Goal: Download file/media

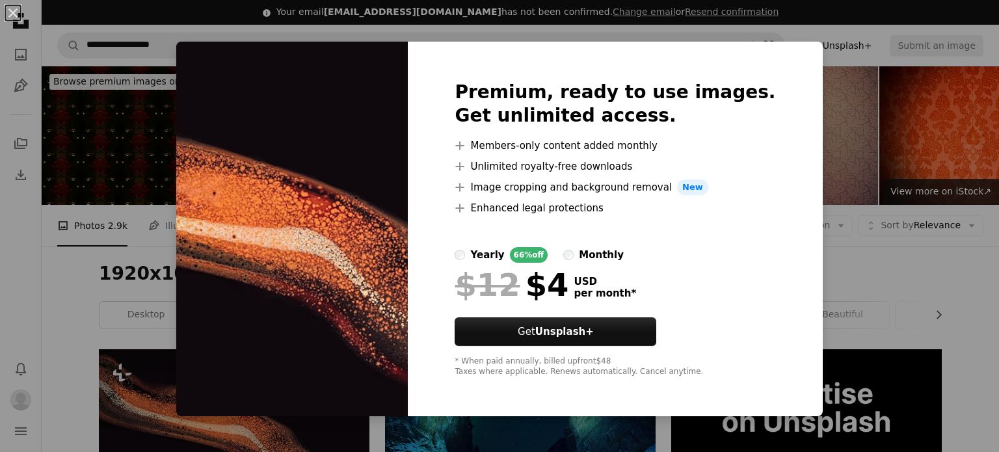
click at [66, 234] on div "An X shape Premium, ready to use images. Get unlimited access. A plus sign Memb…" at bounding box center [499, 226] width 999 height 452
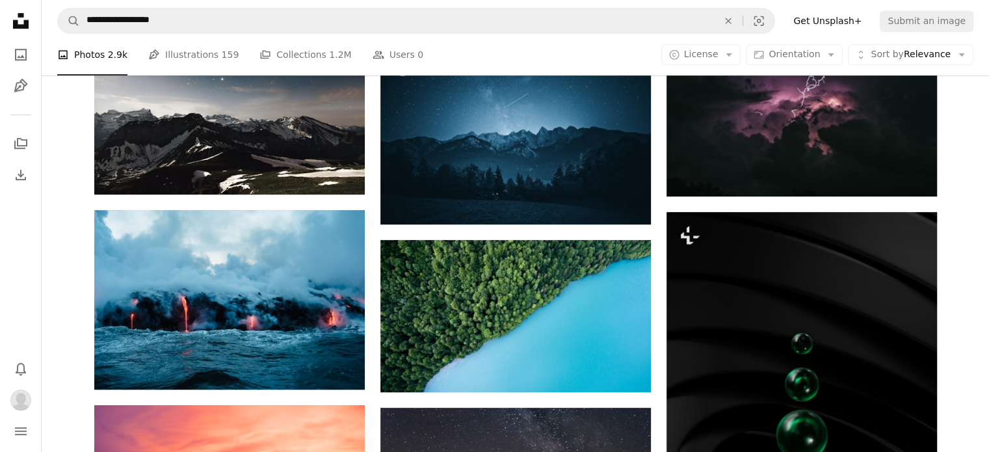
scroll to position [569, 0]
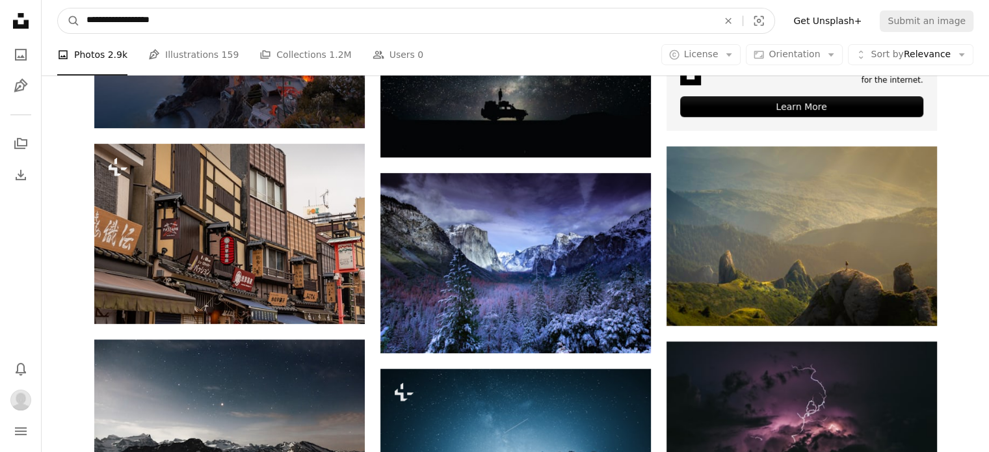
click at [257, 27] on input "**********" at bounding box center [397, 20] width 634 height 25
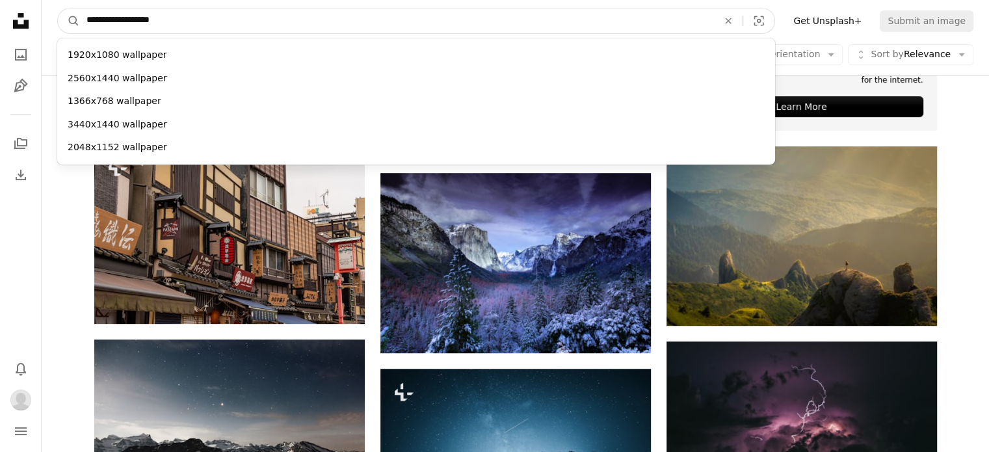
click at [85, 23] on input "**********" at bounding box center [397, 20] width 634 height 25
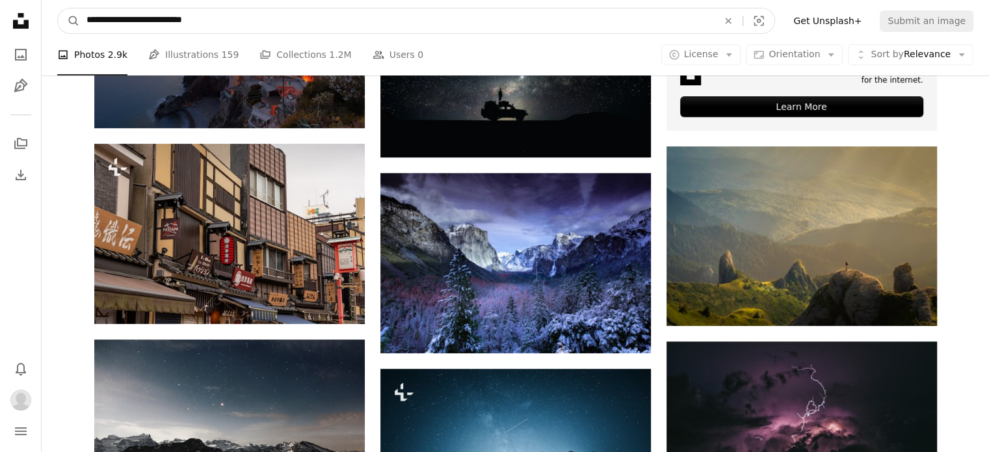
type input "**********"
click button "A magnifying glass" at bounding box center [69, 20] width 22 height 25
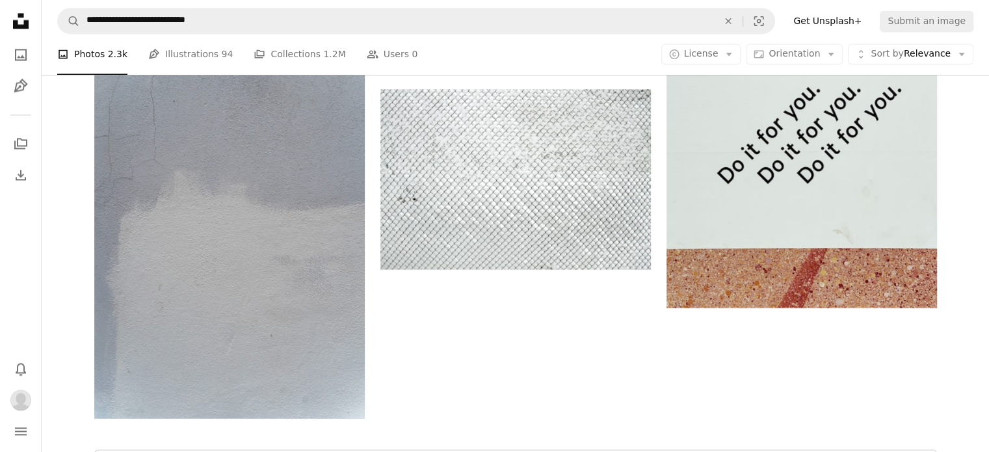
scroll to position [2265, 0]
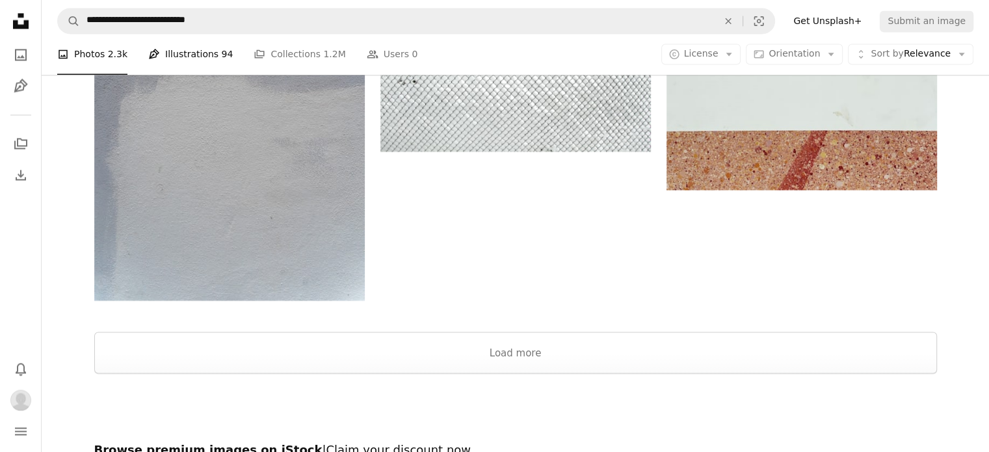
click at [168, 54] on link "Pen Tool Illustrations 94" at bounding box center [190, 55] width 85 height 42
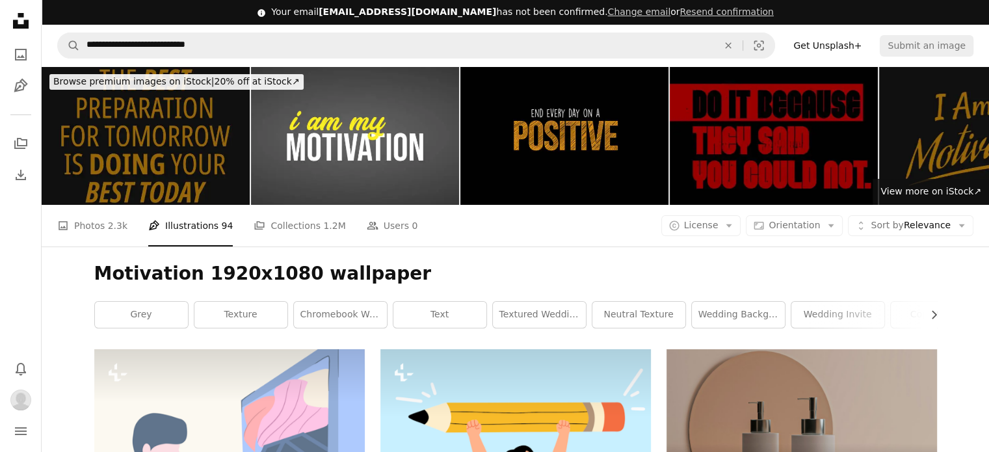
click at [10, 17] on icon "Unsplash logo Unsplash Home" at bounding box center [21, 21] width 26 height 26
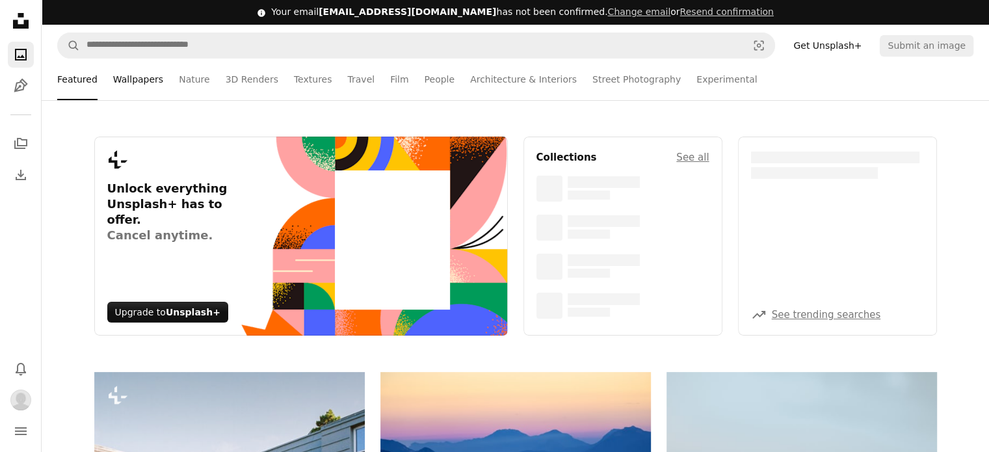
click at [151, 77] on link "Wallpapers" at bounding box center [138, 80] width 50 height 42
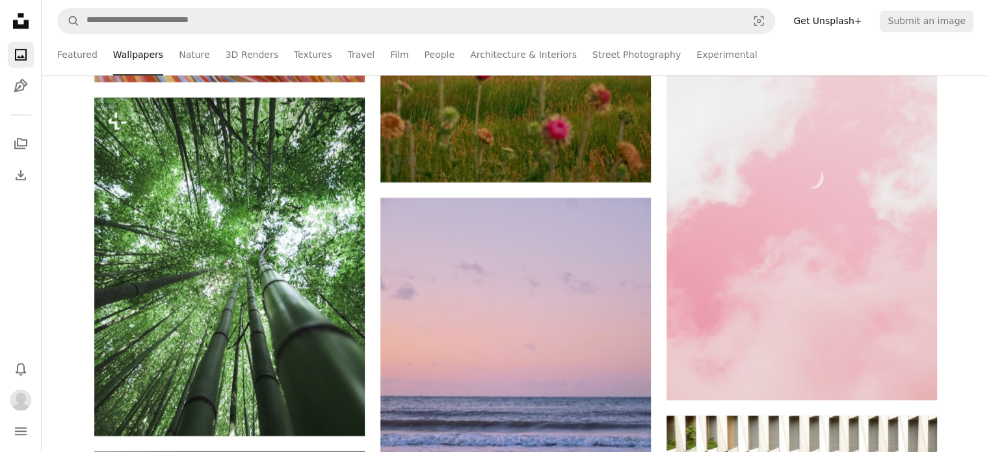
scroll to position [6245, 0]
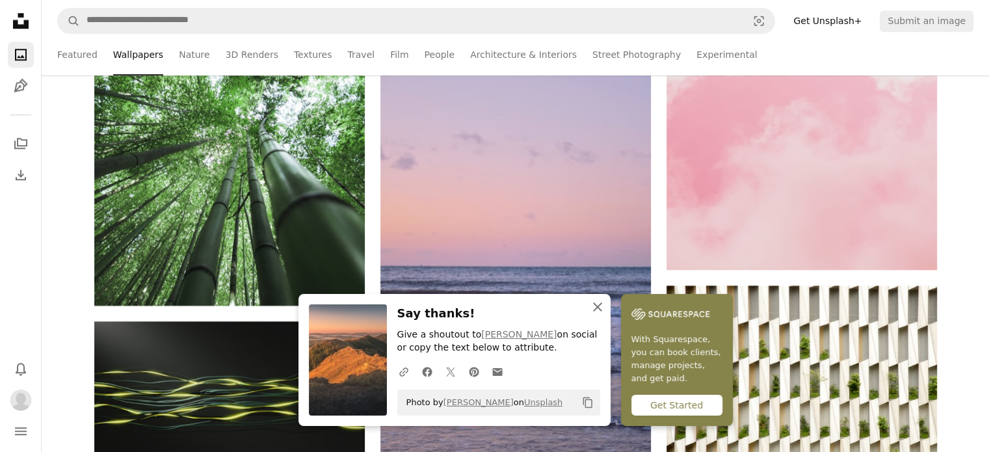
click at [606, 306] on icon "An X shape" at bounding box center [598, 307] width 16 height 16
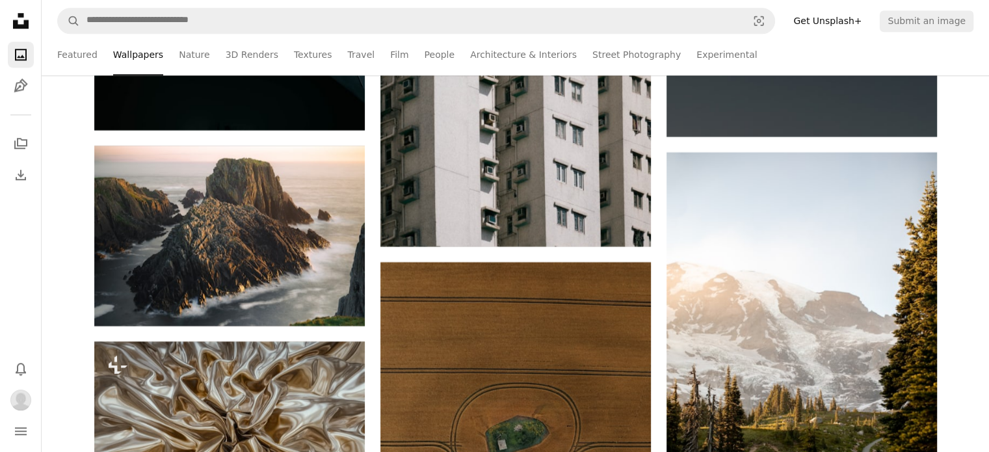
scroll to position [11124, 0]
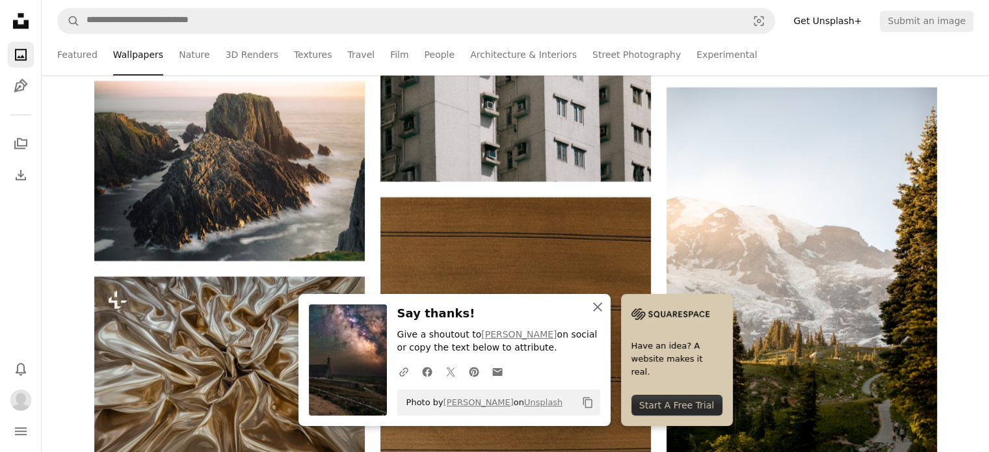
click at [606, 304] on icon "An X shape" at bounding box center [598, 307] width 16 height 16
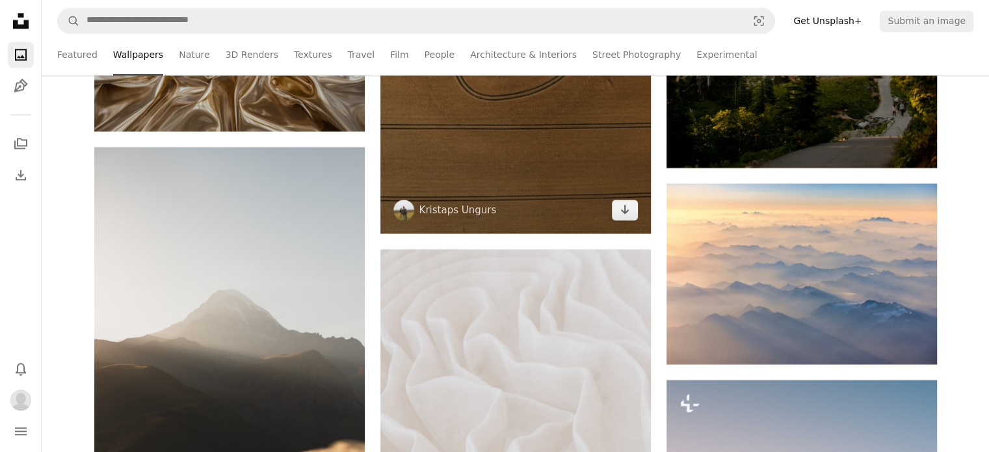
scroll to position [11384, 0]
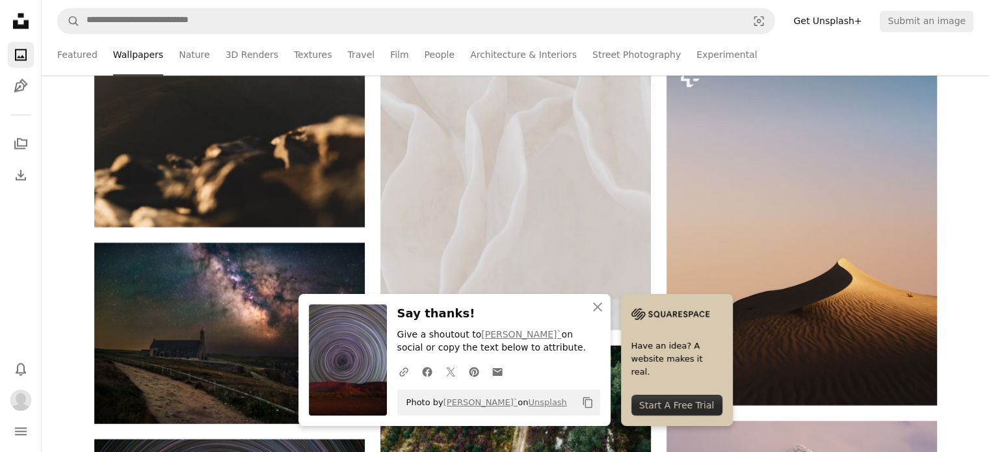
scroll to position [12035, 0]
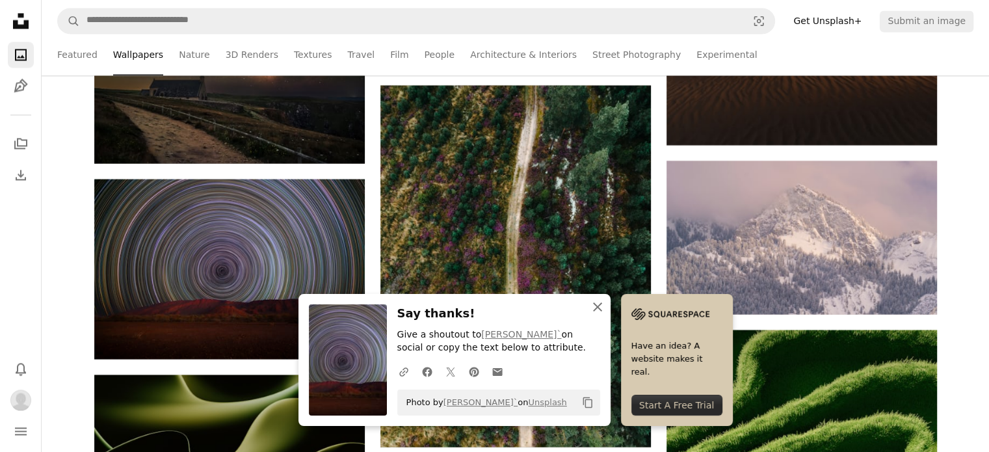
click at [602, 311] on icon "button" at bounding box center [597, 307] width 9 height 9
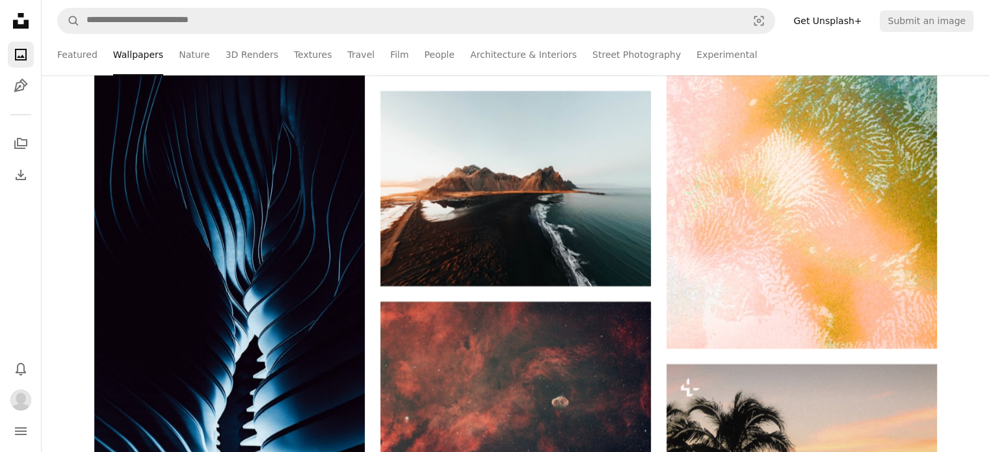
scroll to position [15027, 0]
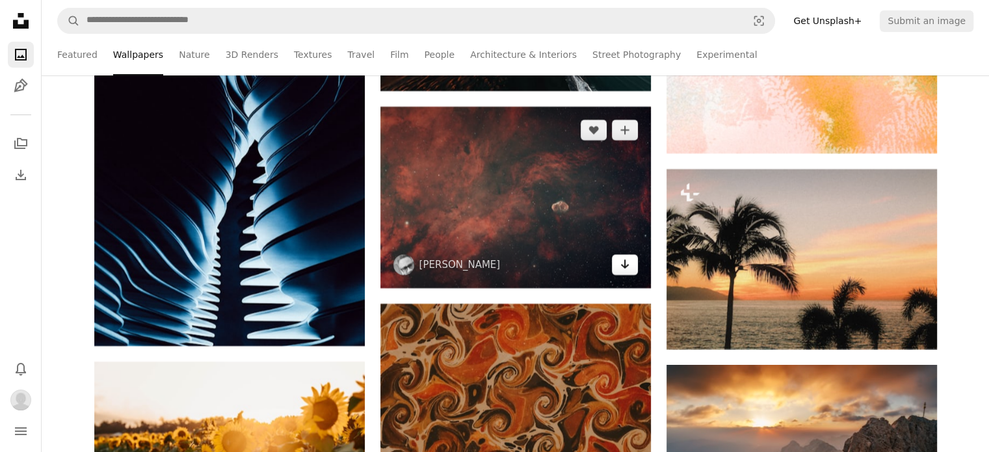
click at [617, 263] on link "Arrow pointing down" at bounding box center [625, 264] width 26 height 21
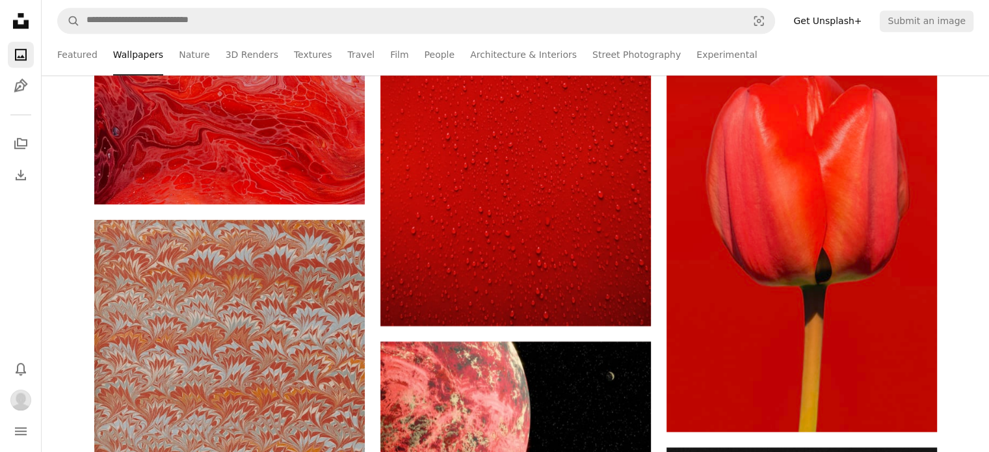
scroll to position [15678, 0]
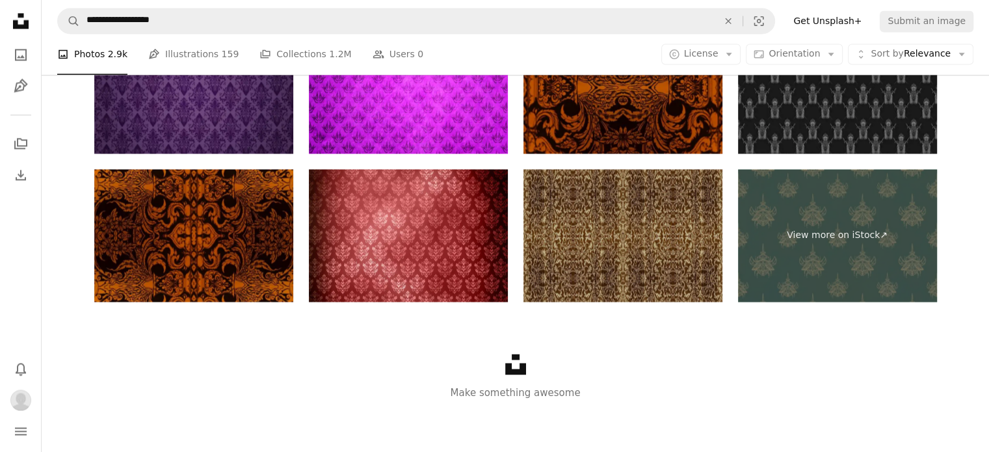
scroll to position [569, 0]
